Goal: Navigation & Orientation: Find specific page/section

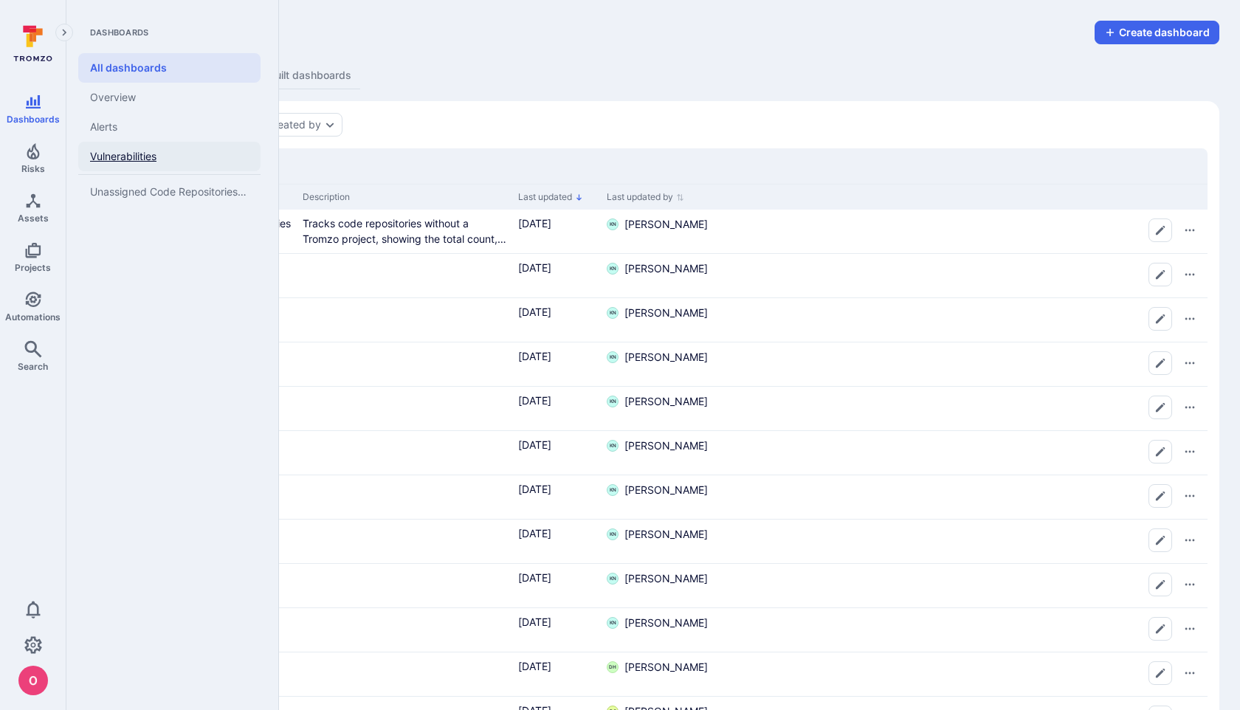
click at [112, 151] on link "Vulnerabilities" at bounding box center [169, 157] width 182 height 30
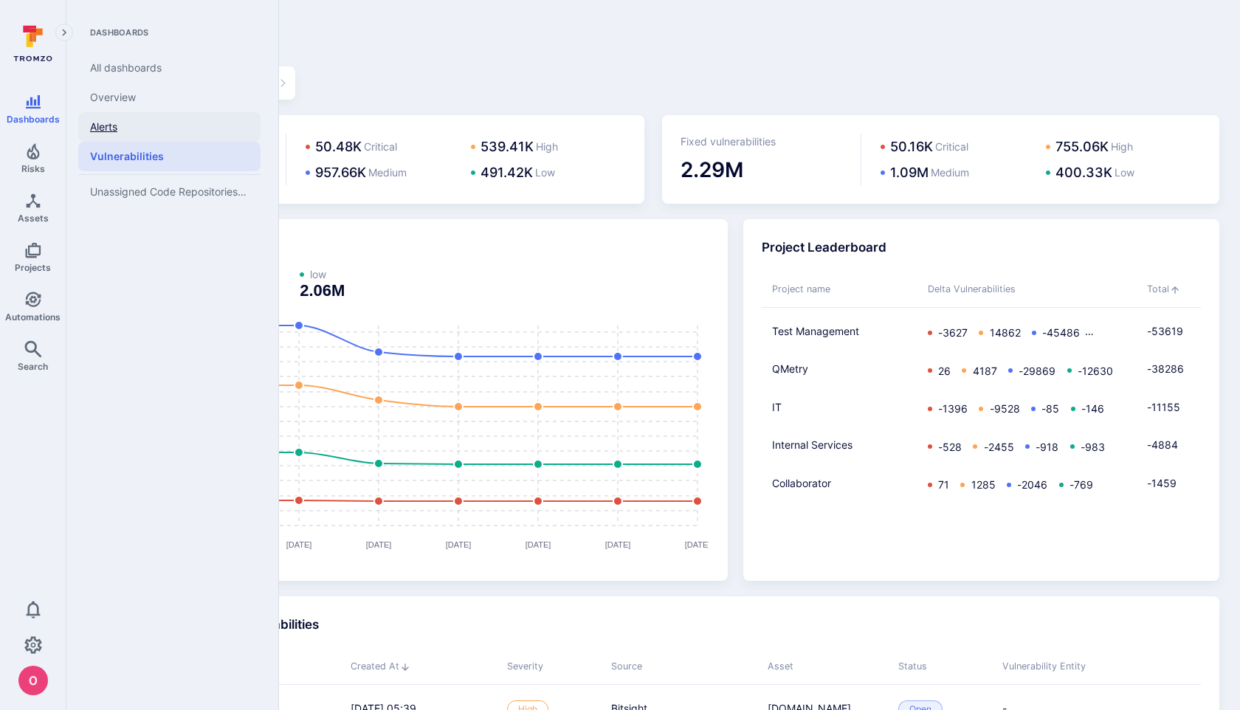
click at [109, 125] on link "Alerts" at bounding box center [169, 127] width 182 height 30
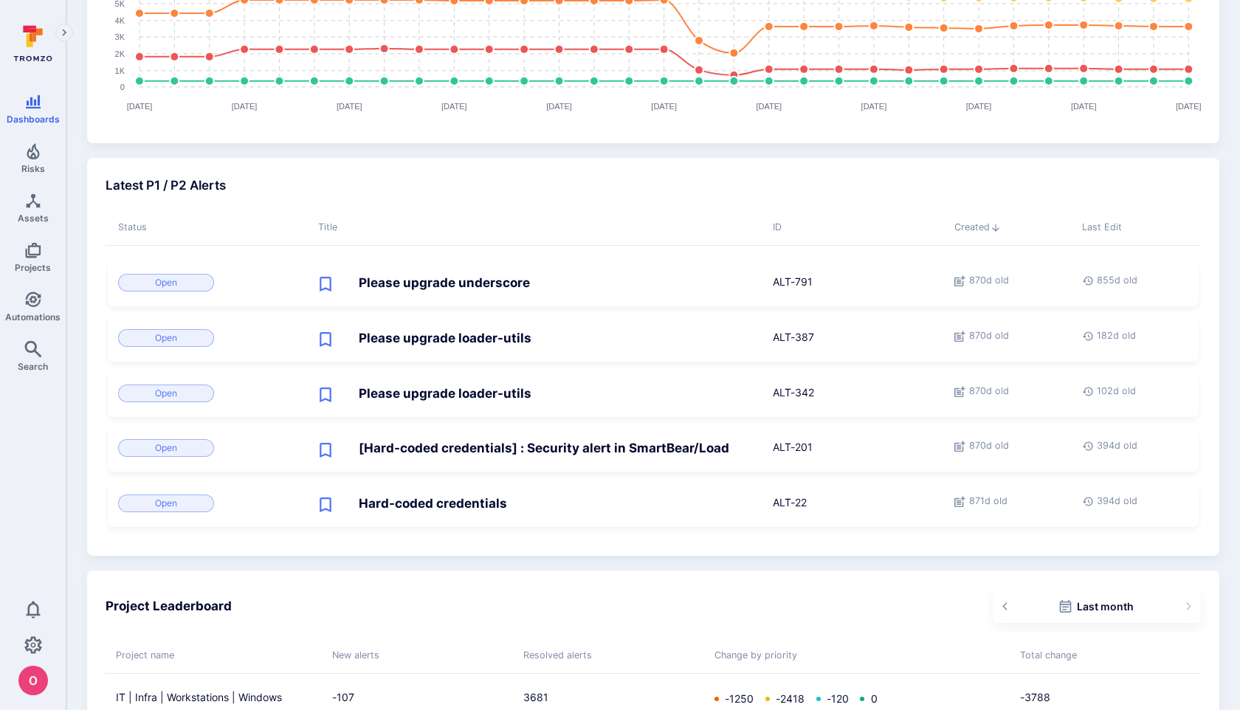
scroll to position [886, 0]
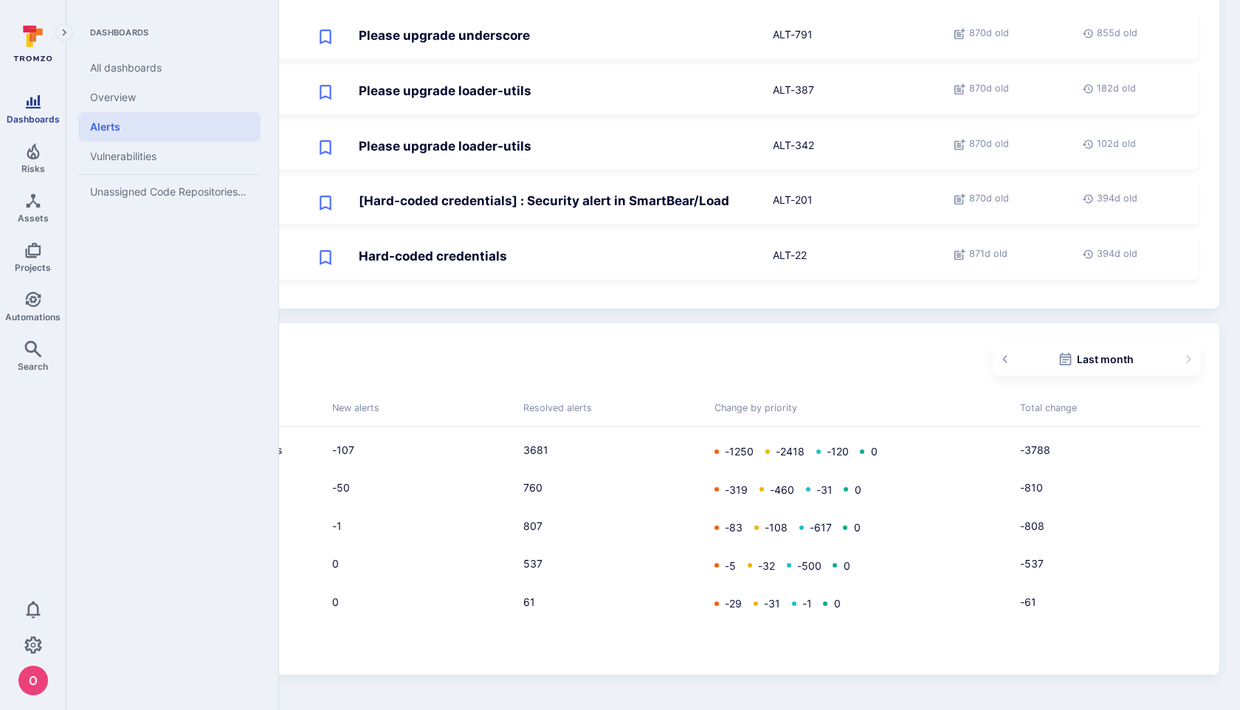
click at [30, 106] on icon "Dashboards" at bounding box center [33, 102] width 18 height 18
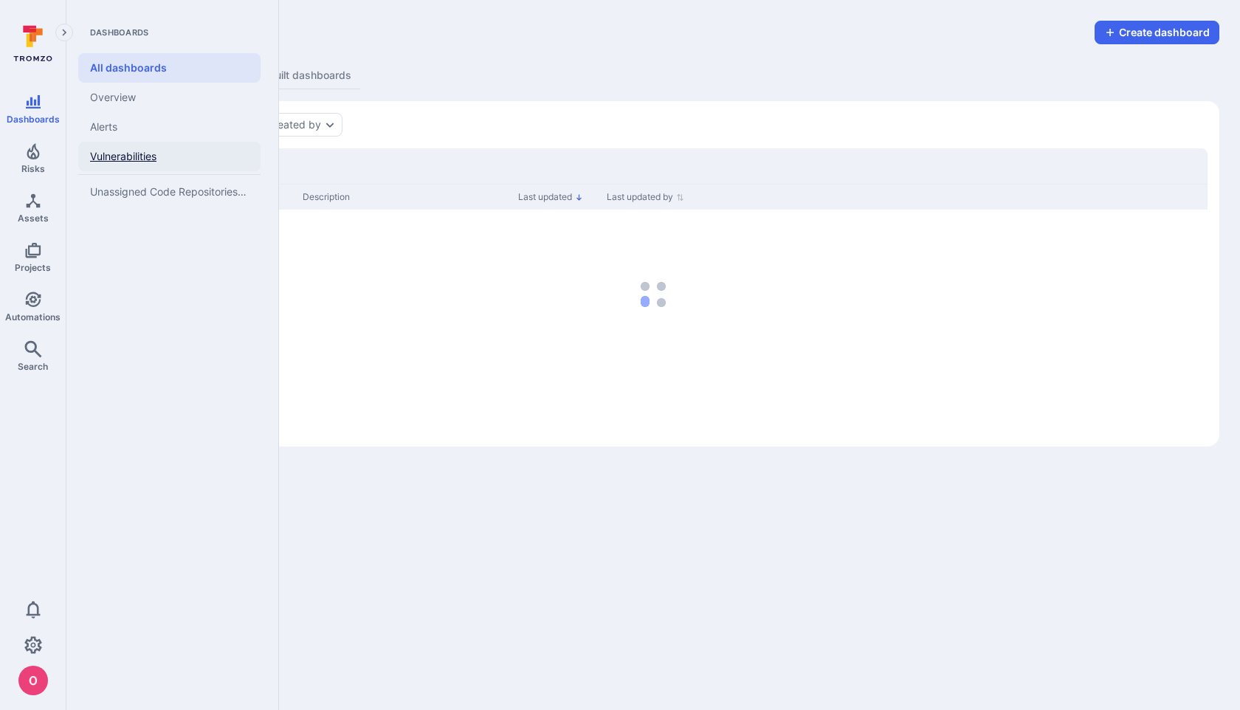
click at [121, 153] on link "Vulnerabilities" at bounding box center [169, 157] width 182 height 30
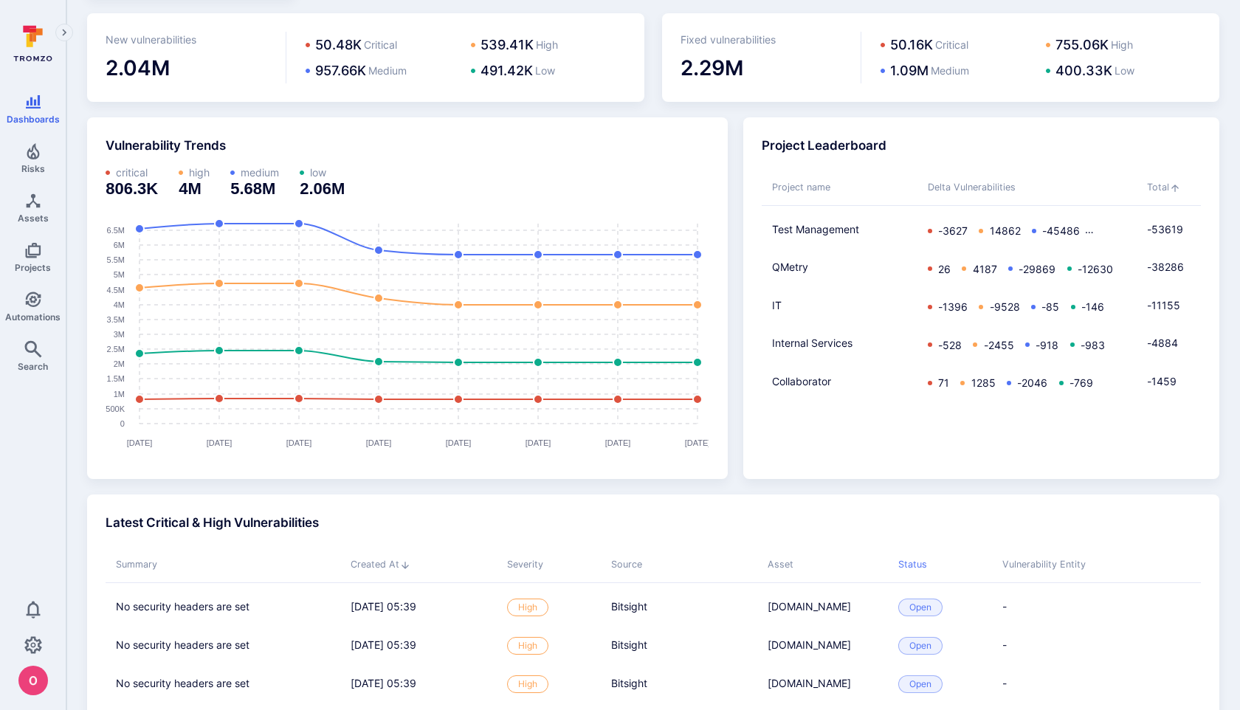
scroll to position [100, 0]
